Goal: Task Accomplishment & Management: Use online tool/utility

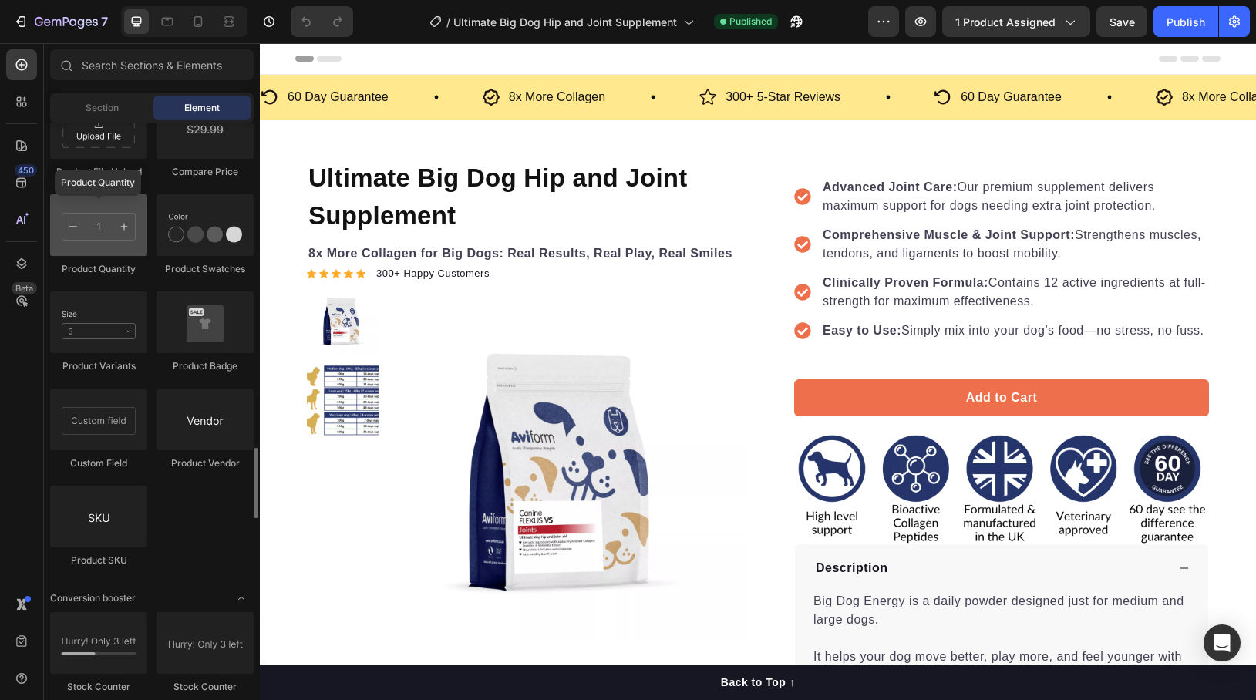
scroll to position [2708, 0]
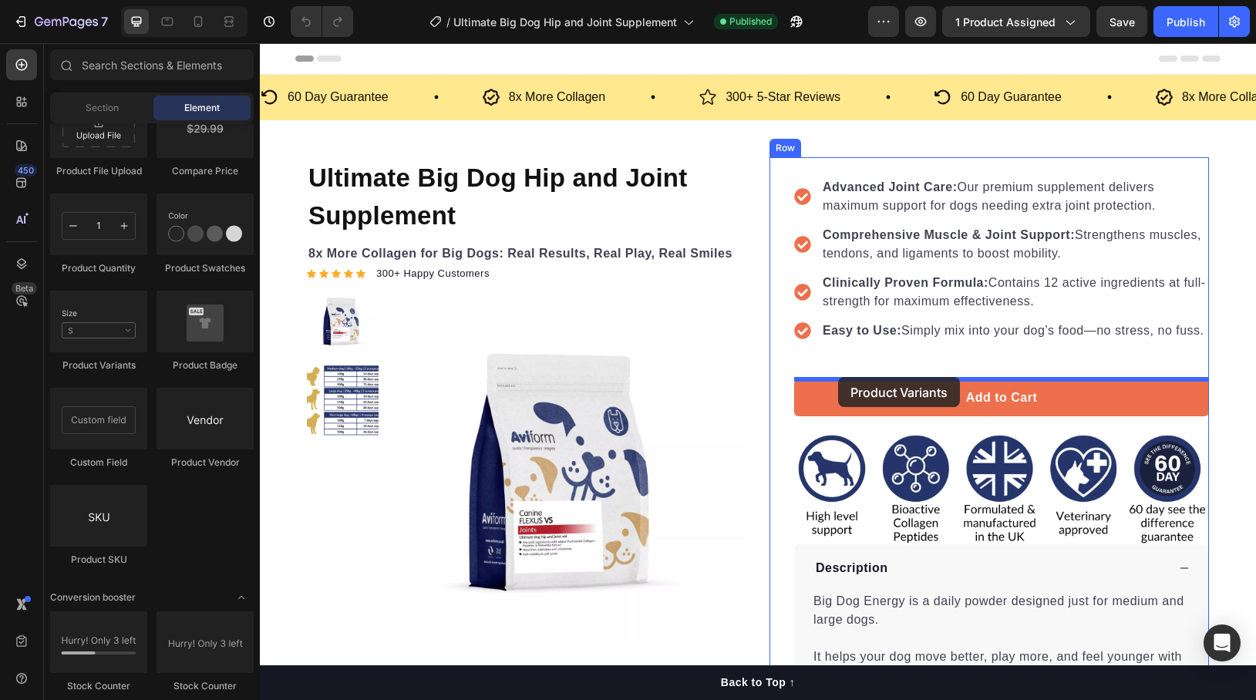
drag, startPoint x: 382, startPoint y: 344, endPoint x: 838, endPoint y: 377, distance: 457.6
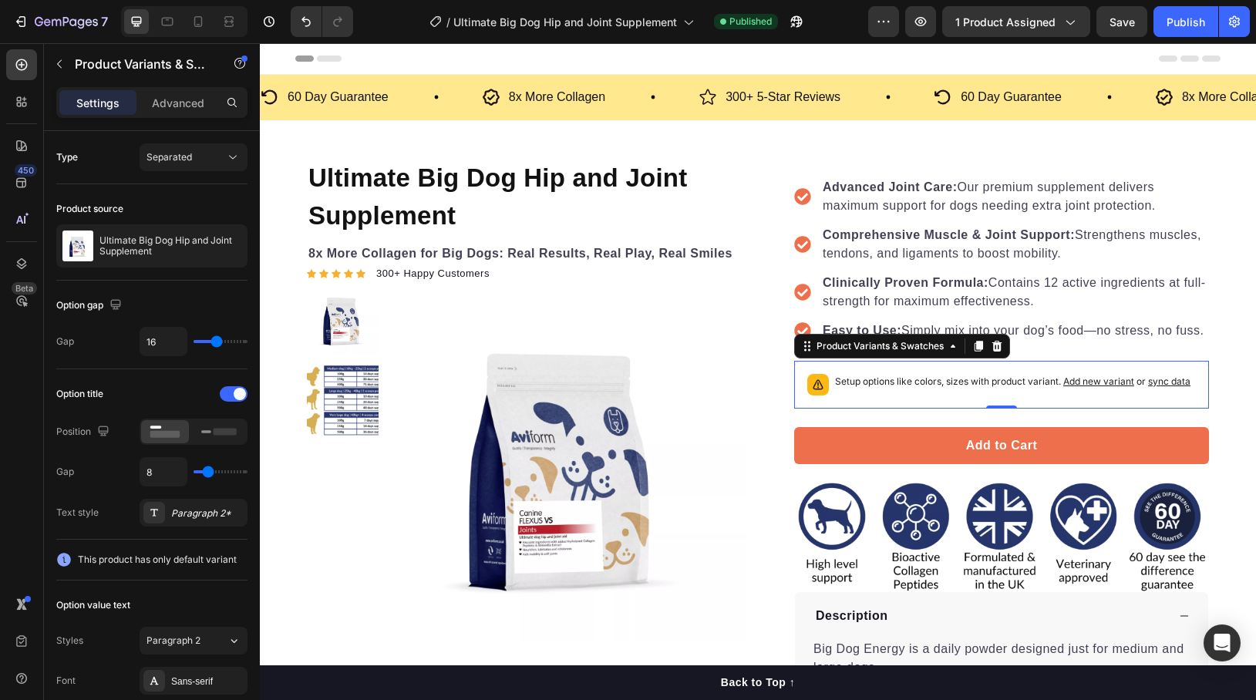
click at [1169, 387] on span "sync data" at bounding box center [1169, 381] width 42 height 12
click at [1177, 387] on span "sync data" at bounding box center [1169, 381] width 42 height 12
click at [1137, 24] on button "Save" at bounding box center [1121, 21] width 51 height 31
click at [1173, 20] on div "Publish" at bounding box center [1185, 22] width 39 height 16
click at [1163, 387] on span "sync data" at bounding box center [1169, 381] width 42 height 12
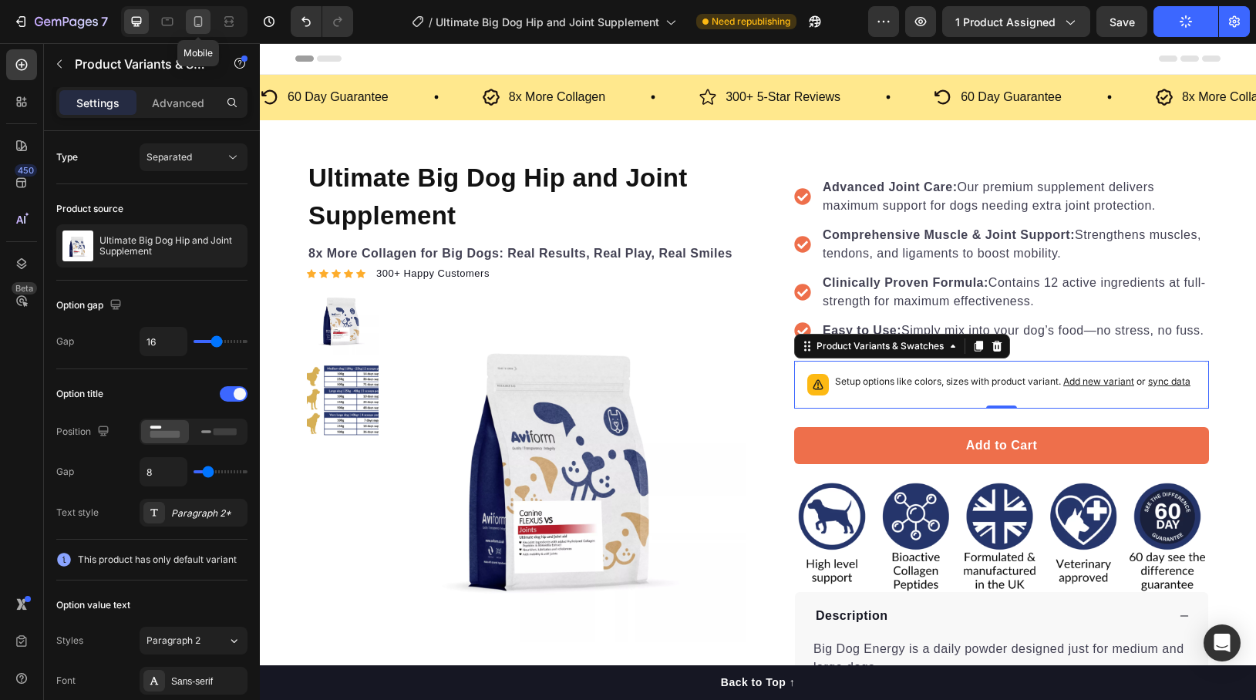
click at [196, 24] on icon at bounding box center [197, 21] width 15 height 15
type input "12"
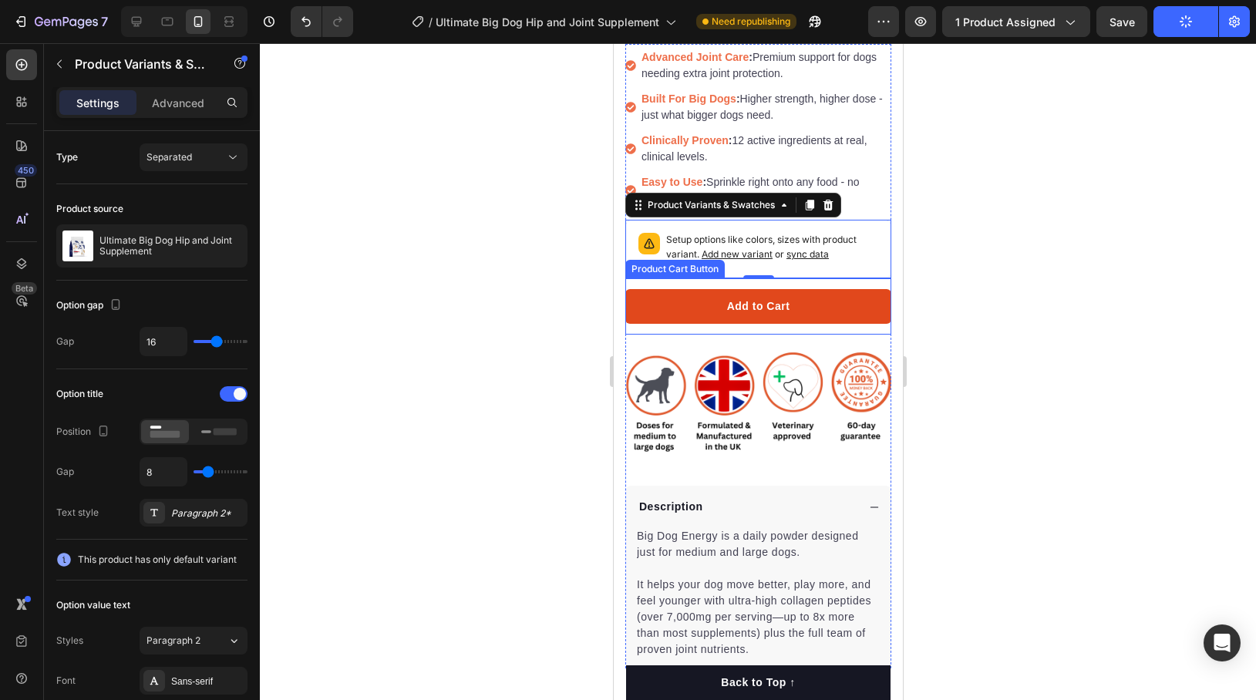
scroll to position [491, 0]
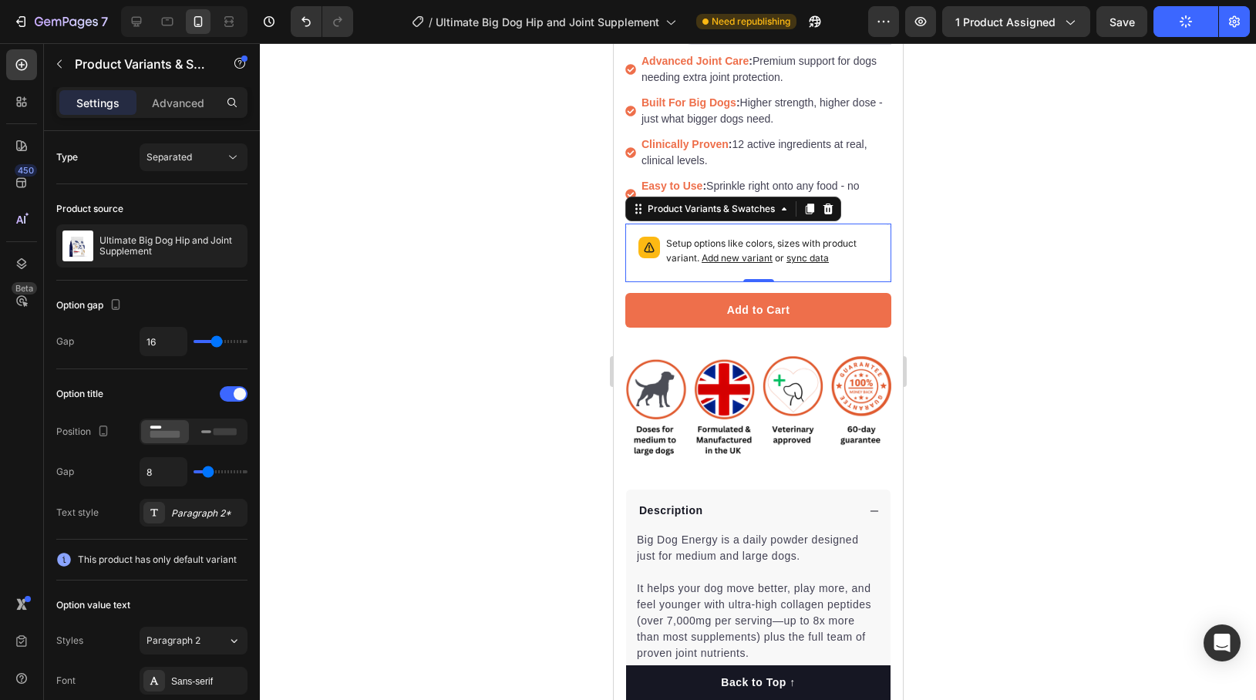
click at [810, 258] on span "sync data" at bounding box center [807, 258] width 42 height 12
click at [798, 256] on span "sync data" at bounding box center [807, 258] width 42 height 12
click at [921, 25] on icon "button" at bounding box center [921, 21] width 12 height 9
click at [672, 271] on div "Setup options like colors, sizes with product variant. Add new variant or sync …" at bounding box center [757, 253] width 252 height 45
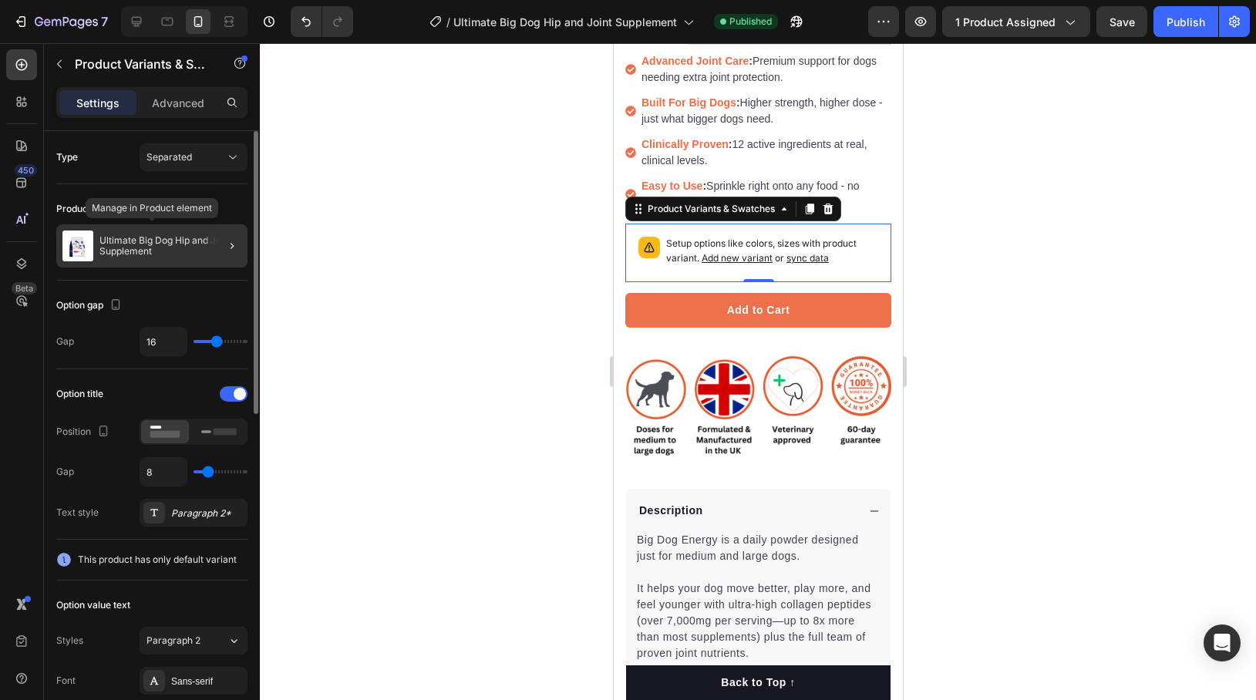
click at [184, 240] on p "Ultimate Big Dog Hip and Joint Supplement" at bounding box center [170, 246] width 142 height 22
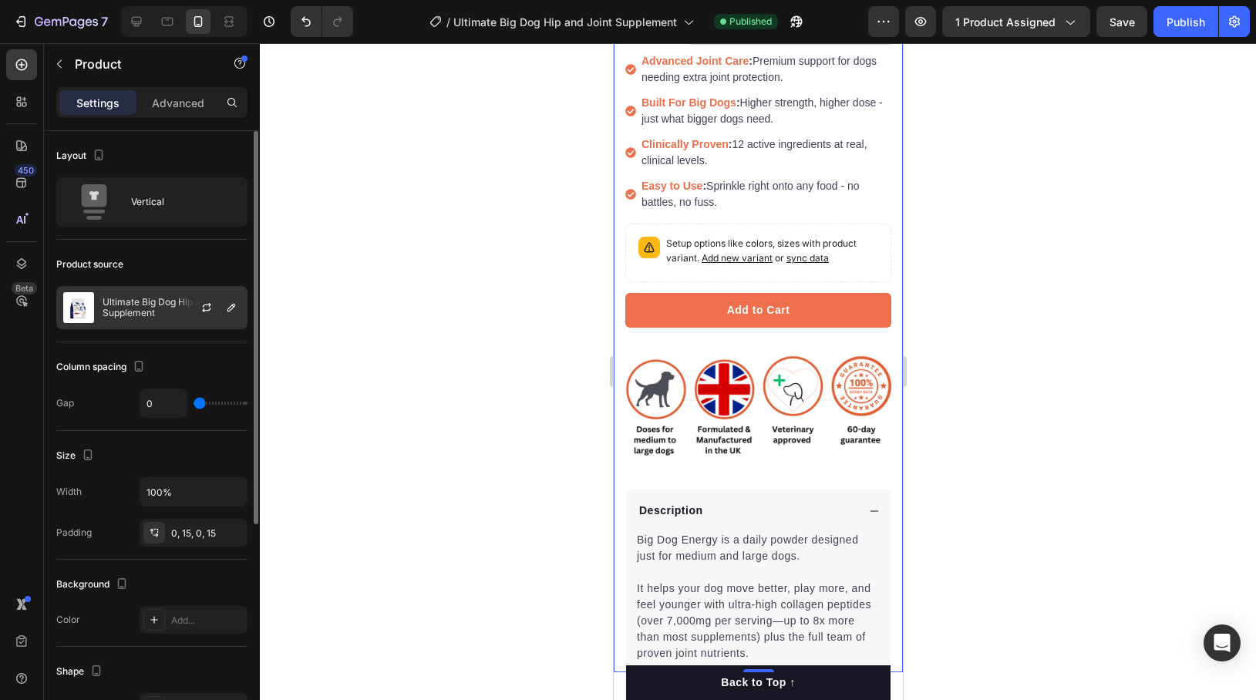
click at [150, 298] on p "Ultimate Big Dog Hip and Joint Supplement" at bounding box center [172, 308] width 138 height 22
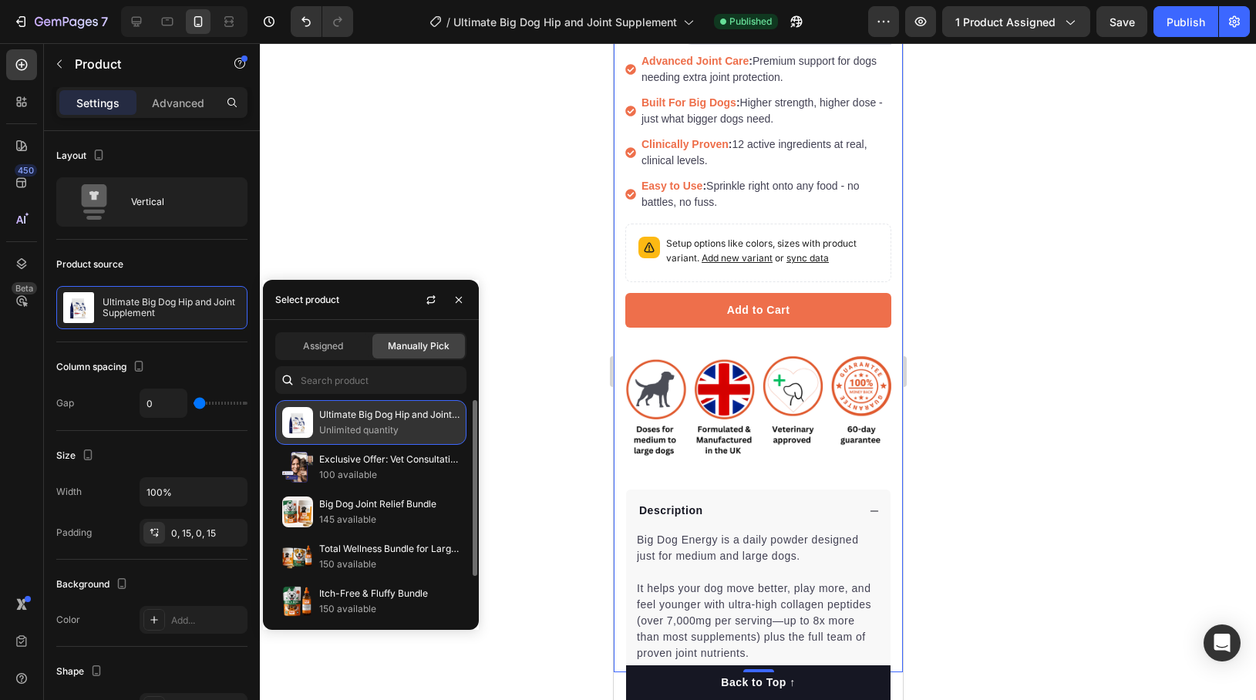
click at [341, 418] on p "Ultimate Big Dog Hip and Joint Supplement" at bounding box center [389, 414] width 140 height 15
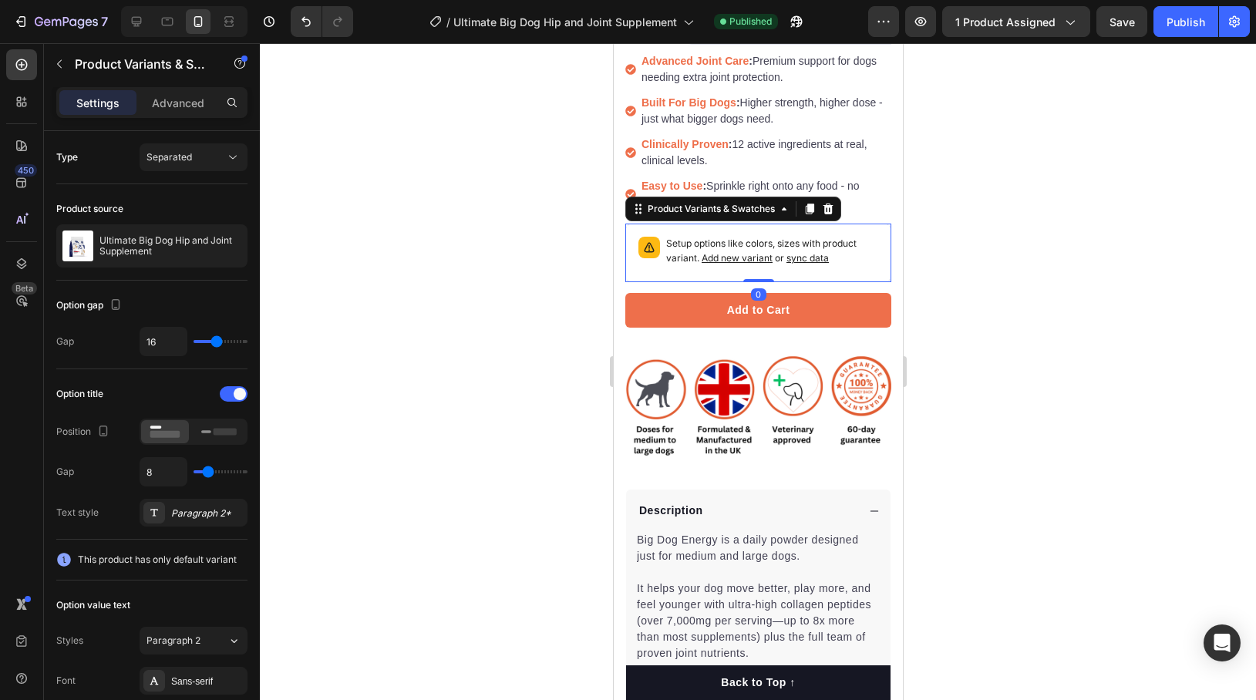
click at [817, 257] on span "sync data" at bounding box center [807, 258] width 42 height 12
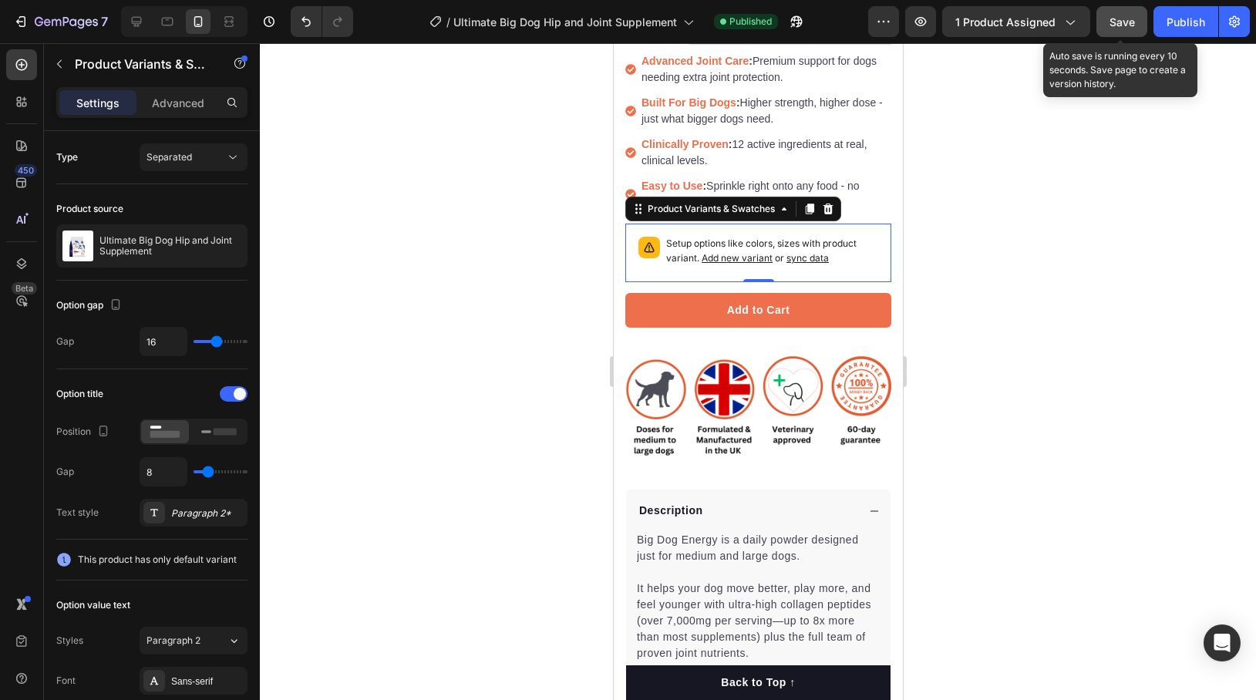
click at [1128, 25] on span "Save" at bounding box center [1121, 21] width 25 height 13
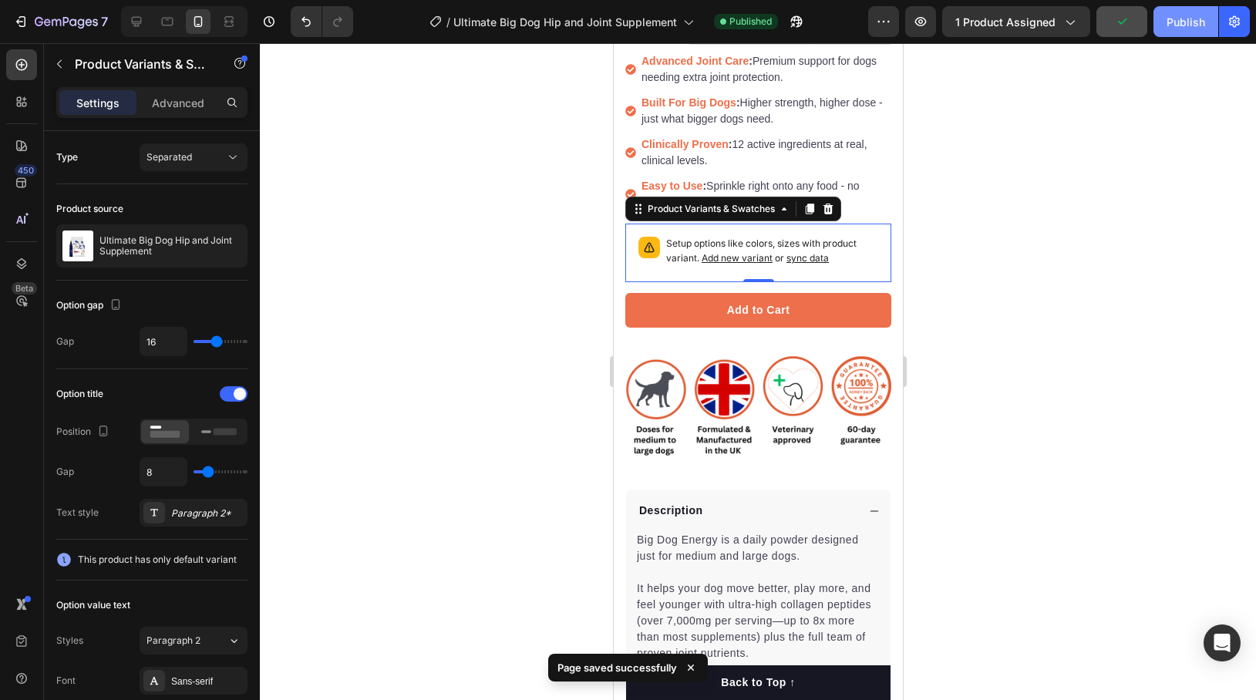
click at [1199, 21] on div "Publish" at bounding box center [1185, 22] width 39 height 16
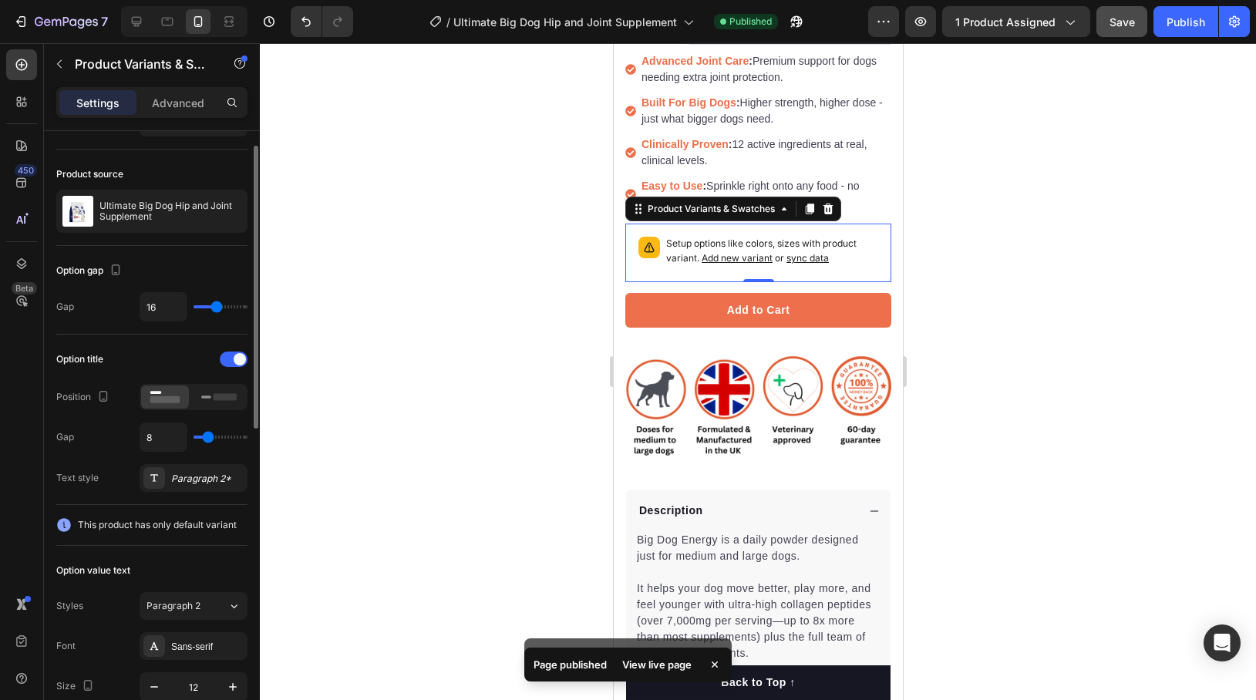
scroll to position [38, 0]
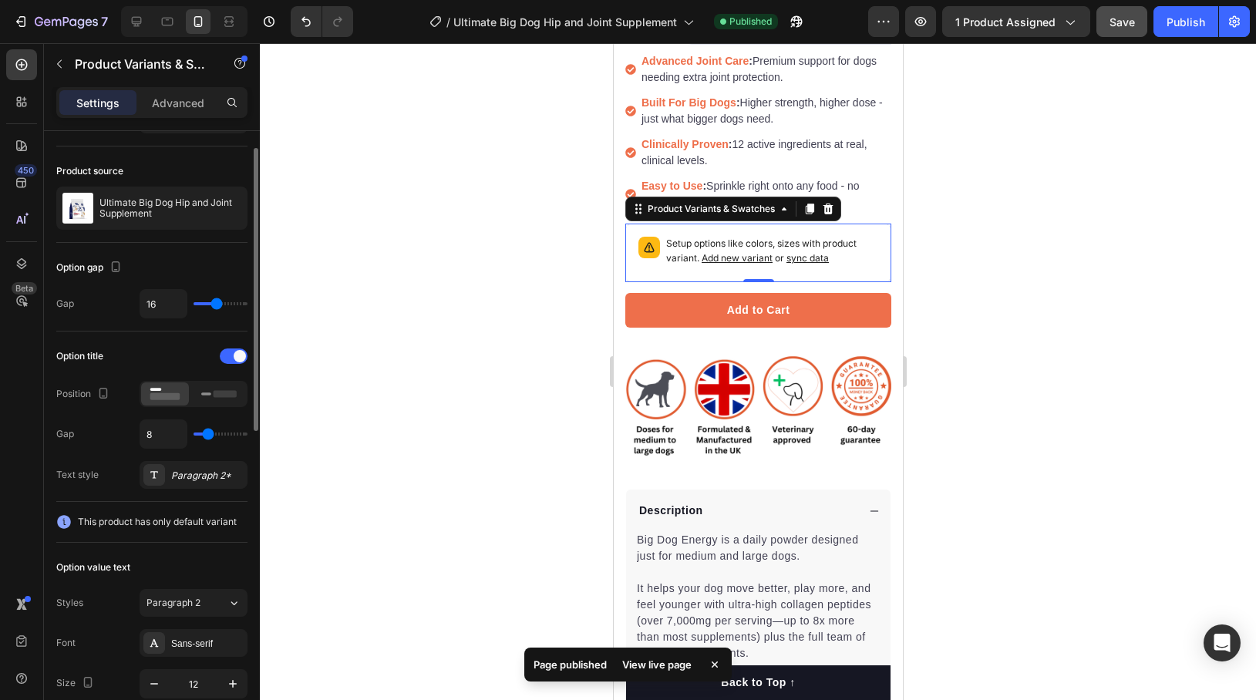
click at [64, 521] on icon at bounding box center [63, 521] width 15 height 15
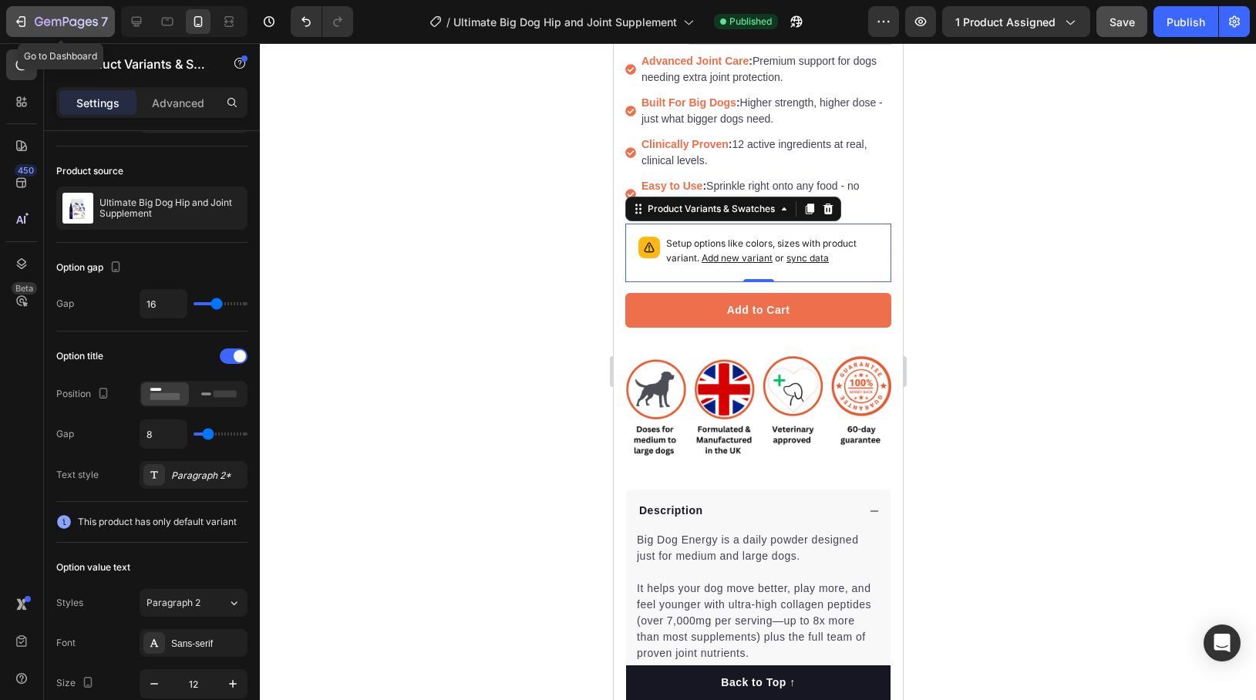
click at [54, 20] on icon "button" at bounding box center [56, 22] width 9 height 7
